Goal: Information Seeking & Learning: Learn about a topic

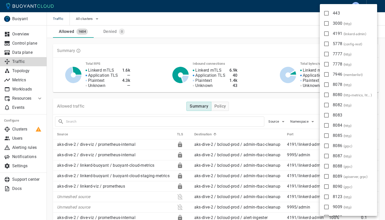
click at [275, 102] on div at bounding box center [192, 110] width 385 height 220
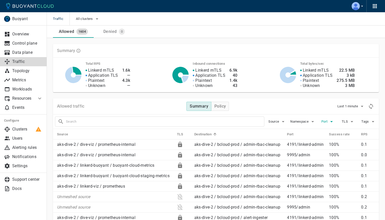
click at [321, 121] on span "Port" at bounding box center [324, 121] width 7 height 4
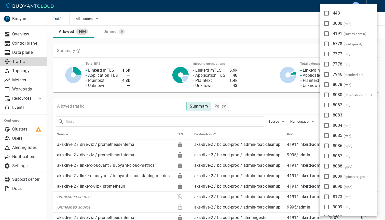
click at [284, 108] on div at bounding box center [192, 110] width 385 height 220
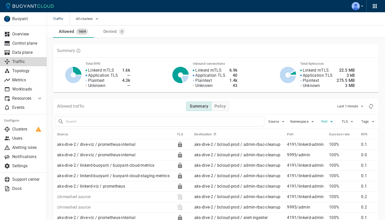
click at [324, 121] on span "Port" at bounding box center [324, 121] width 7 height 4
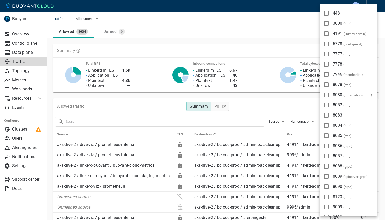
click at [94, 111] on div at bounding box center [192, 110] width 385 height 220
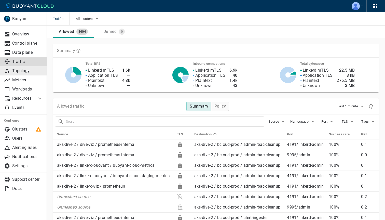
click at [24, 70] on p "Topology" at bounding box center [27, 70] width 31 height 5
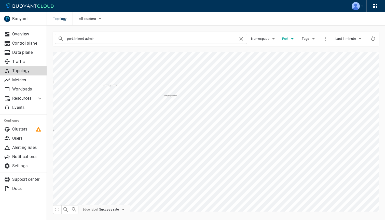
click at [285, 37] on span "Port" at bounding box center [285, 39] width 7 height 4
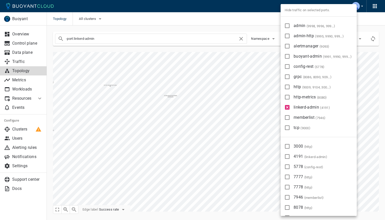
click at [288, 46] on input "alertmanager ( 9093 )" at bounding box center [287, 46] width 6 height 6
checkbox input "true"
type input "-port:linkerd-admin -port:alertmanager"
click at [288, 46] on input "alertmanager ( 9093 )" at bounding box center [287, 46] width 6 height 6
checkbox input "false"
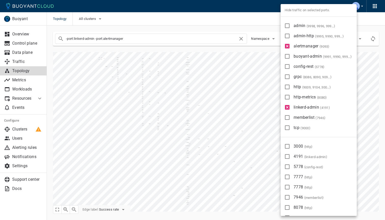
type input "-port:linkerd-admin"
click at [287, 146] on input "3000 ( http )" at bounding box center [287, 146] width 6 height 6
checkbox input "true"
type input "-port:linkerd-admin -port:3000"
click at [287, 146] on input "3000 ( http )" at bounding box center [287, 146] width 6 height 6
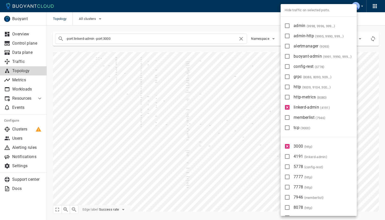
checkbox input "false"
type input "-port:linkerd-admin"
click at [289, 107] on input "linkerd-admin ( 4191 )" at bounding box center [287, 107] width 6 height 6
checkbox input "false"
click at [308, 10] on span "Hide traffic on selected ports." at bounding box center [318, 10] width 76 height 12
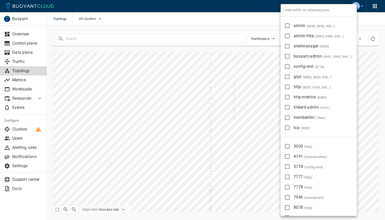
click at [295, 11] on span "Hide traffic on selected ports." at bounding box center [318, 10] width 76 height 12
click at [301, 11] on span "Hide traffic on selected ports." at bounding box center [318, 10] width 76 height 12
click at [268, 17] on div at bounding box center [192, 110] width 385 height 220
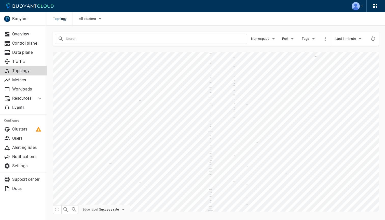
click at [138, 27] on div "Namespace Port Tags Last 1 minute" at bounding box center [213, 35] width 332 height 20
click at [195, 2] on div at bounding box center [190, 4] width 377 height 16
click at [283, 40] on span "Port" at bounding box center [285, 39] width 7 height 4
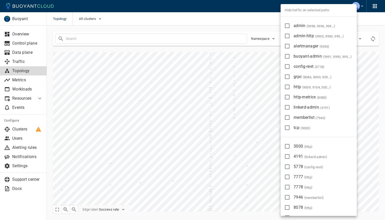
click at [260, 12] on div at bounding box center [192, 110] width 385 height 220
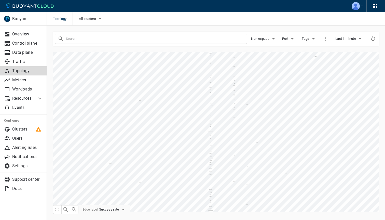
click at [172, 8] on div at bounding box center [190, 4] width 377 height 16
